Goal: Task Accomplishment & Management: Use online tool/utility

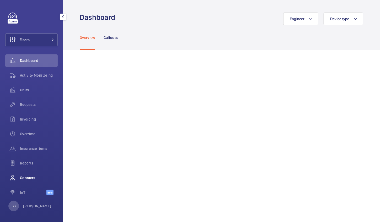
click at [25, 179] on span "Contacts" at bounding box center [39, 178] width 38 height 5
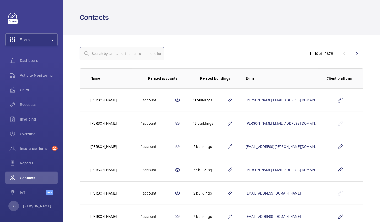
click at [113, 51] on input "text" at bounding box center [122, 53] width 84 height 13
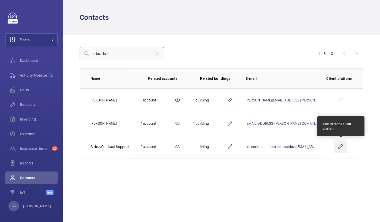
type input "airbus bris"
click at [339, 150] on wm-front-icon-button at bounding box center [340, 147] width 13 height 13
